Goal: Information Seeking & Learning: Learn about a topic

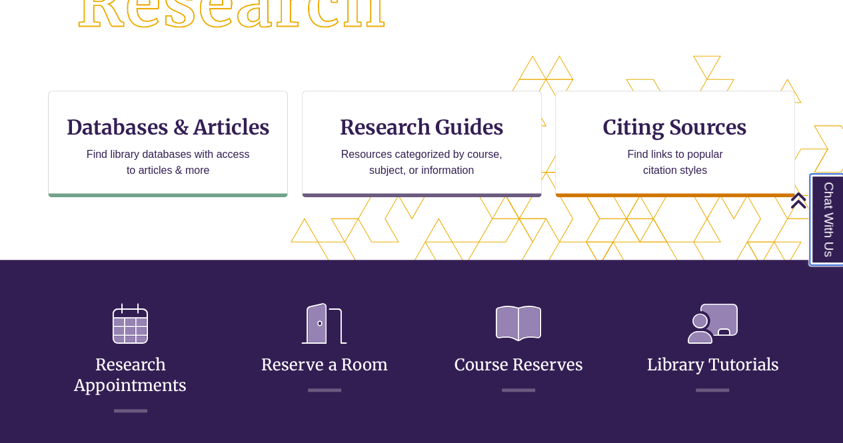
scroll to position [398, 0]
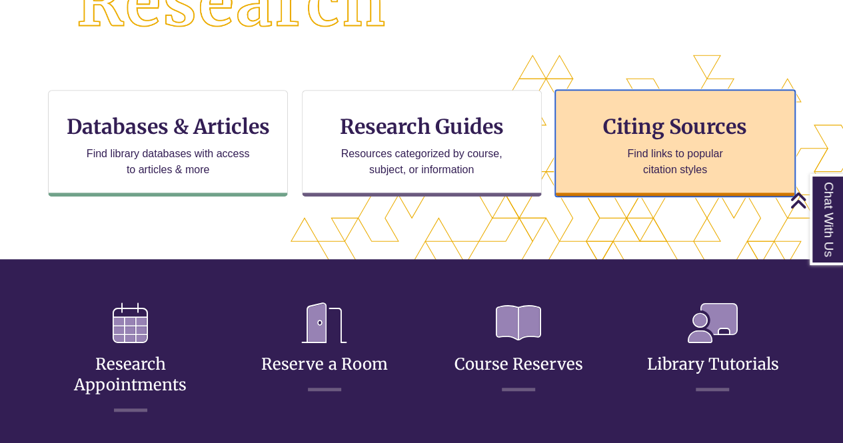
click at [613, 155] on p "Find links to popular citation styles" at bounding box center [675, 162] width 130 height 32
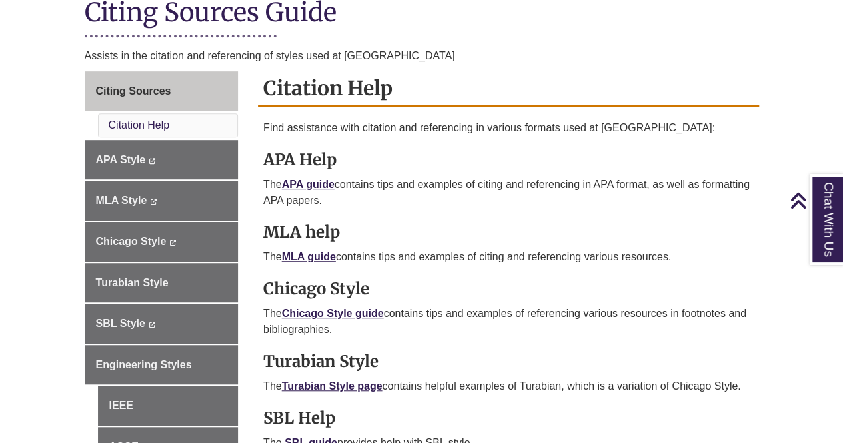
scroll to position [321, 0]
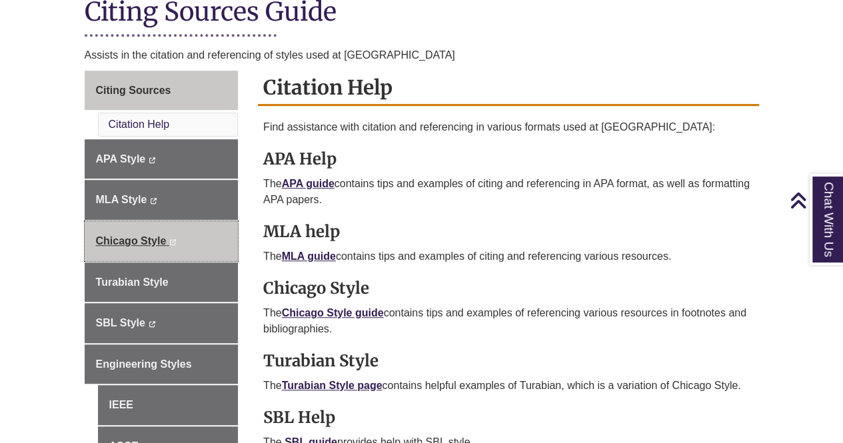
click at [159, 237] on span "Chicago Style" at bounding box center [131, 240] width 71 height 11
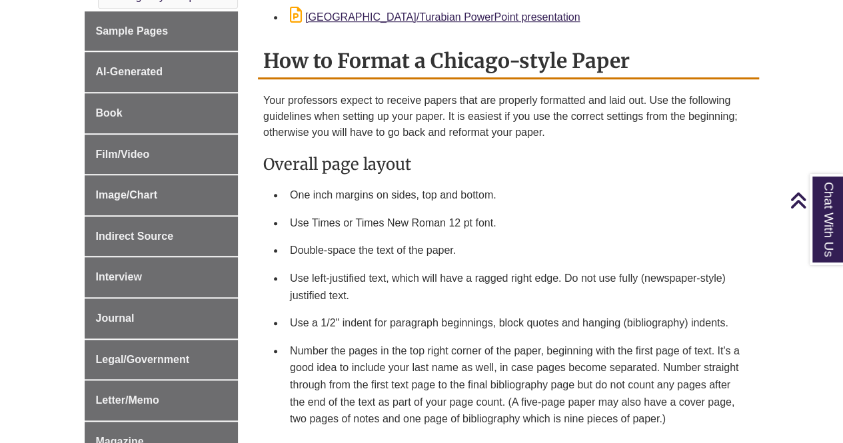
scroll to position [570, 0]
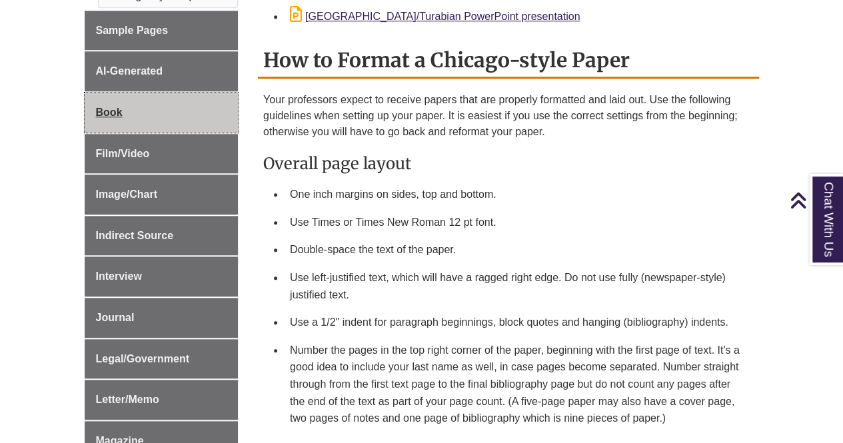
click at [143, 110] on link "Book" at bounding box center [162, 113] width 154 height 40
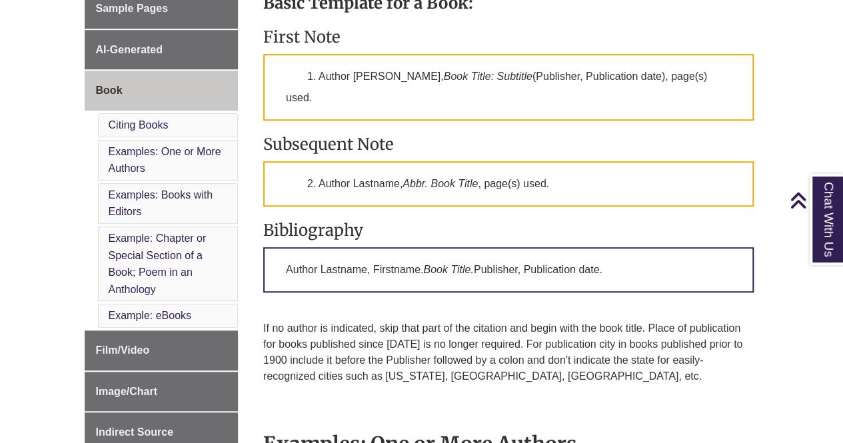
scroll to position [445, 0]
